Goal: Information Seeking & Learning: Ask a question

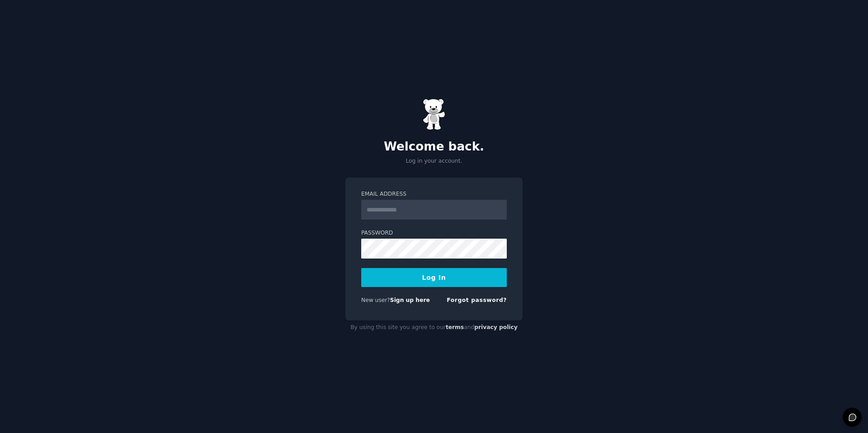
click at [466, 212] on input "Email Address" at bounding box center [433, 210] width 145 height 20
type input "**********"
click at [451, 276] on button "Log In" at bounding box center [433, 277] width 145 height 19
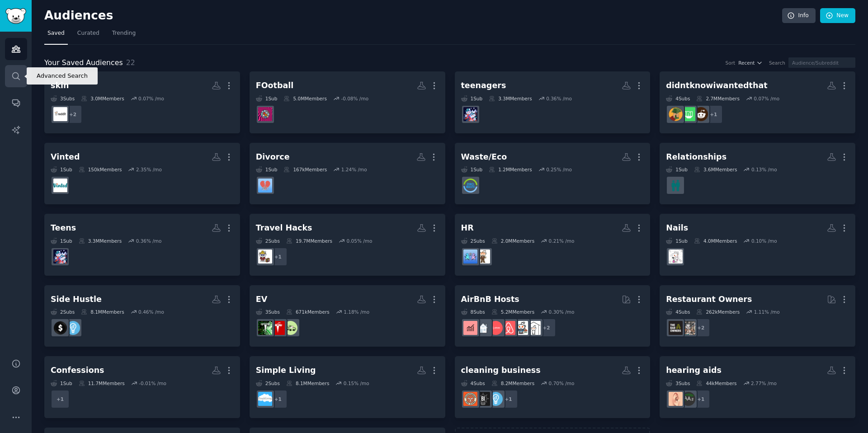
click at [22, 75] on link "Search" at bounding box center [16, 76] width 22 height 22
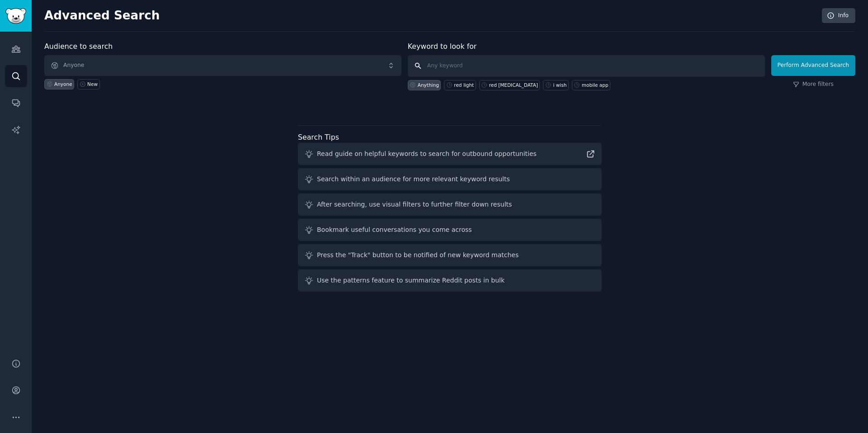
click at [483, 67] on input "text" at bounding box center [586, 66] width 357 height 22
type input "weak pelvic floor"
click button "Perform Advanced Search" at bounding box center [813, 65] width 84 height 21
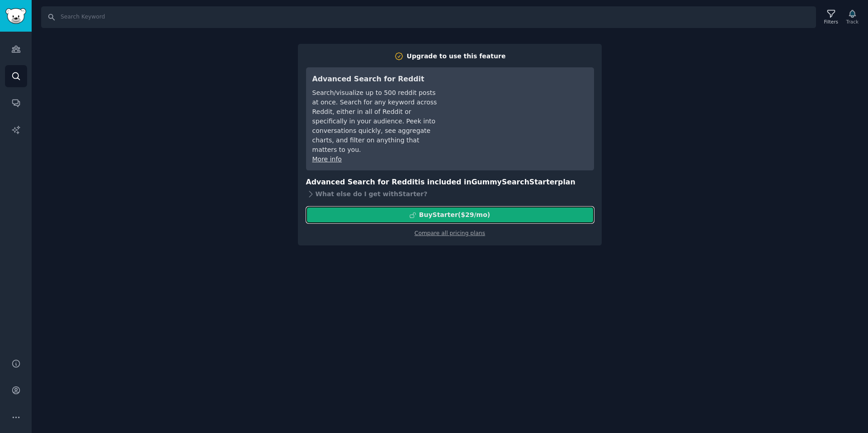
click at [532, 210] on div "Buy Starter ($ 29 /mo )" at bounding box center [449, 214] width 287 height 9
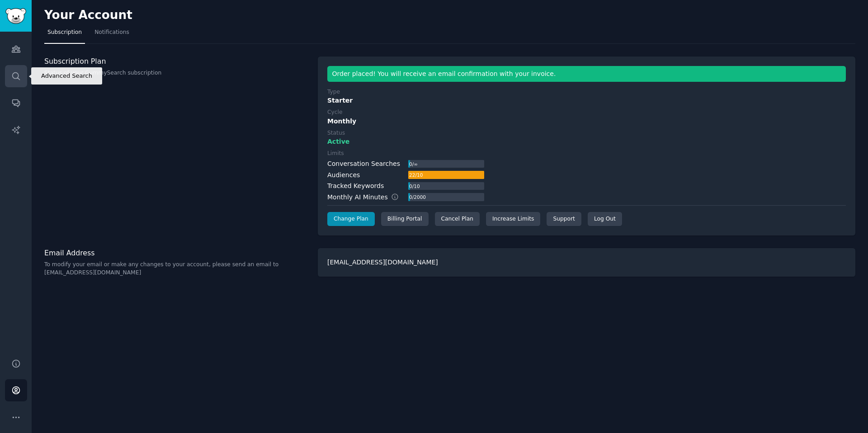
click at [14, 77] on icon "Sidebar" at bounding box center [15, 75] width 9 height 9
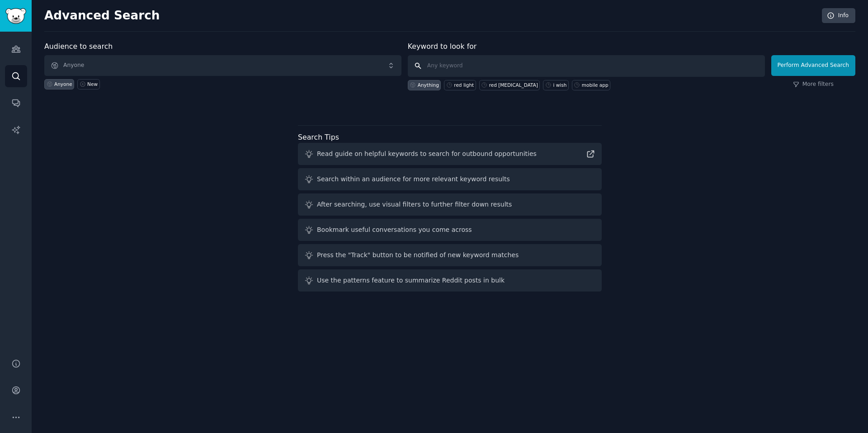
click at [515, 73] on input "text" at bounding box center [586, 66] width 357 height 22
type input "weak pelvic floor"
click button "Perform Advanced Search" at bounding box center [813, 65] width 84 height 21
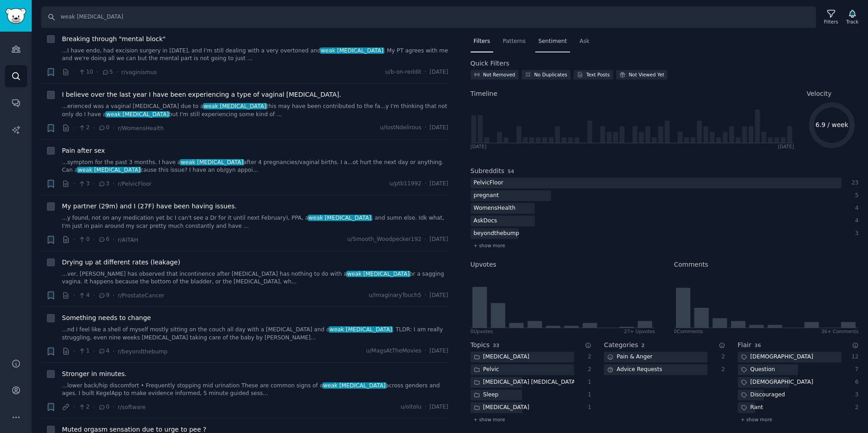
click at [556, 40] on span "Sentiment" at bounding box center [552, 42] width 28 height 8
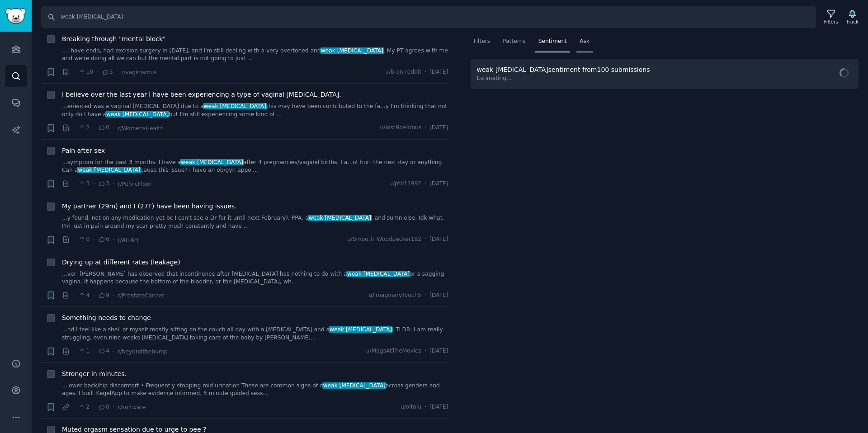
click at [579, 38] on span "Ask" at bounding box center [584, 42] width 10 height 8
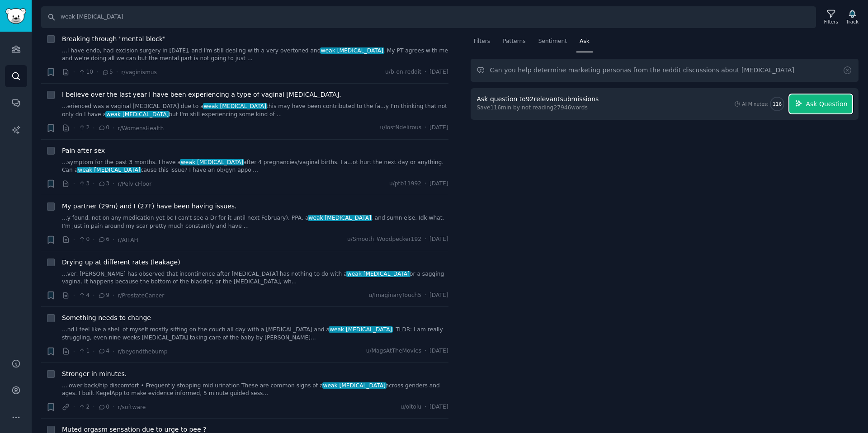
click at [821, 104] on span "Ask Question" at bounding box center [826, 103] width 42 height 9
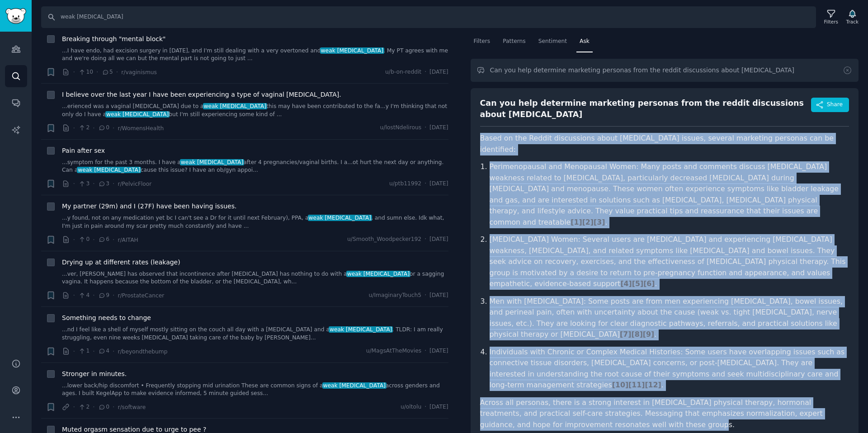
drag, startPoint x: 627, startPoint y: 394, endPoint x: 482, endPoint y: 138, distance: 294.6
click at [482, 138] on article "Based on the Reddit discussions about pelvic floor issues, several marketing pe…" at bounding box center [664, 281] width 369 height 297
copy article "Based on the Reddit discussions about pelvic floor issues, several marketing pe…"
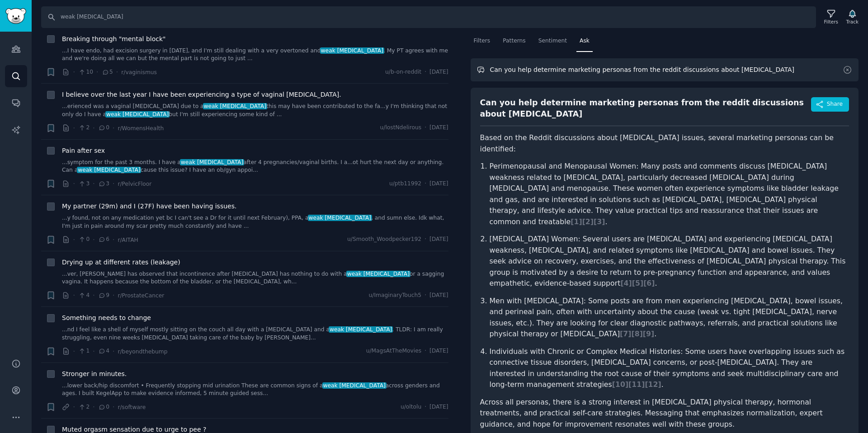
click at [666, 70] on input "Can you help determine marketing personas from the reddit discussions about pel…" at bounding box center [664, 69] width 388 height 23
drag, startPoint x: 779, startPoint y: 68, endPoint x: 472, endPoint y: 65, distance: 306.4
click at [472, 65] on input "Can you help determine marketing personas from the reddit discussions about pel…" at bounding box center [664, 69] width 388 height 23
type input "What are the common symptoms of a weak pelvic floor"
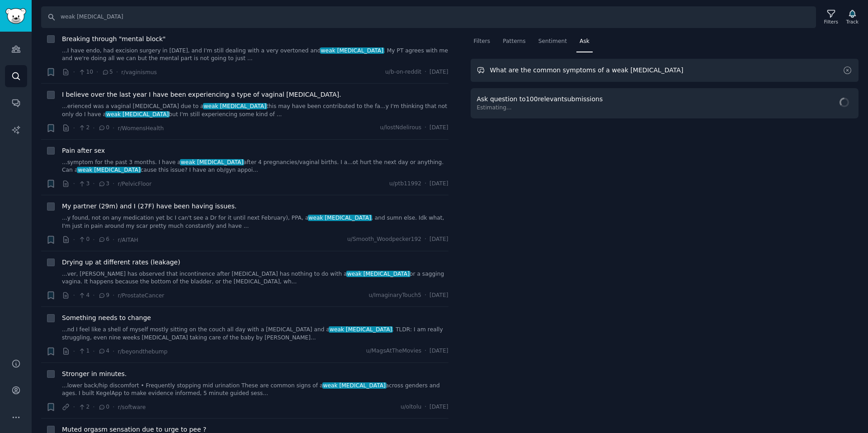
scroll to position [0, 0]
click at [821, 109] on button "Ask Question" at bounding box center [820, 103] width 63 height 19
